Goal: Navigation & Orientation: Find specific page/section

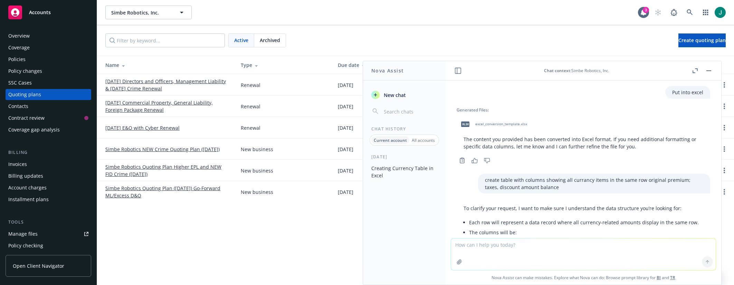
scroll to position [379, 0]
